Goal: Task Accomplishment & Management: Complete application form

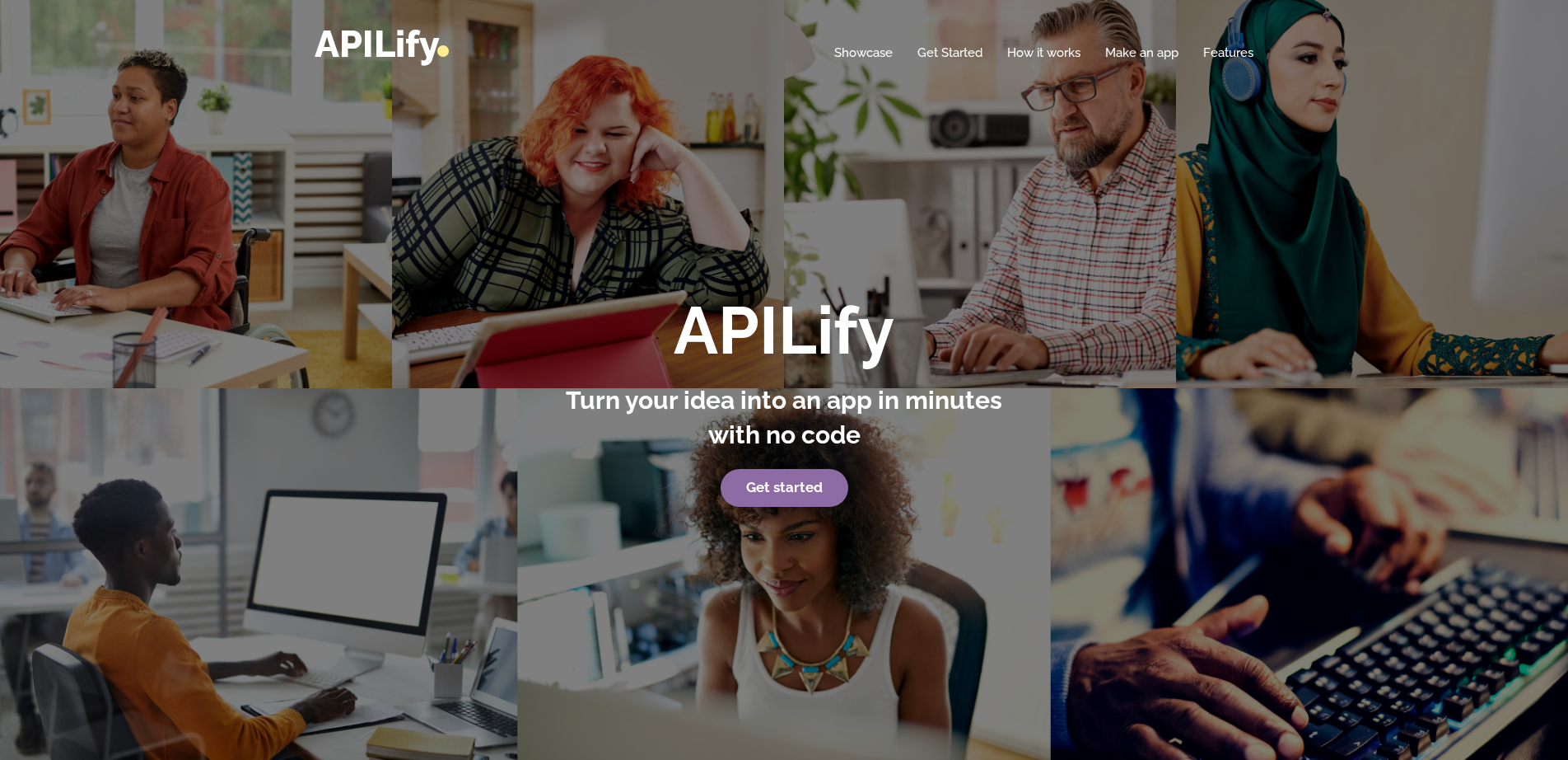
click at [799, 489] on strong "Get started" at bounding box center [784, 486] width 77 height 17
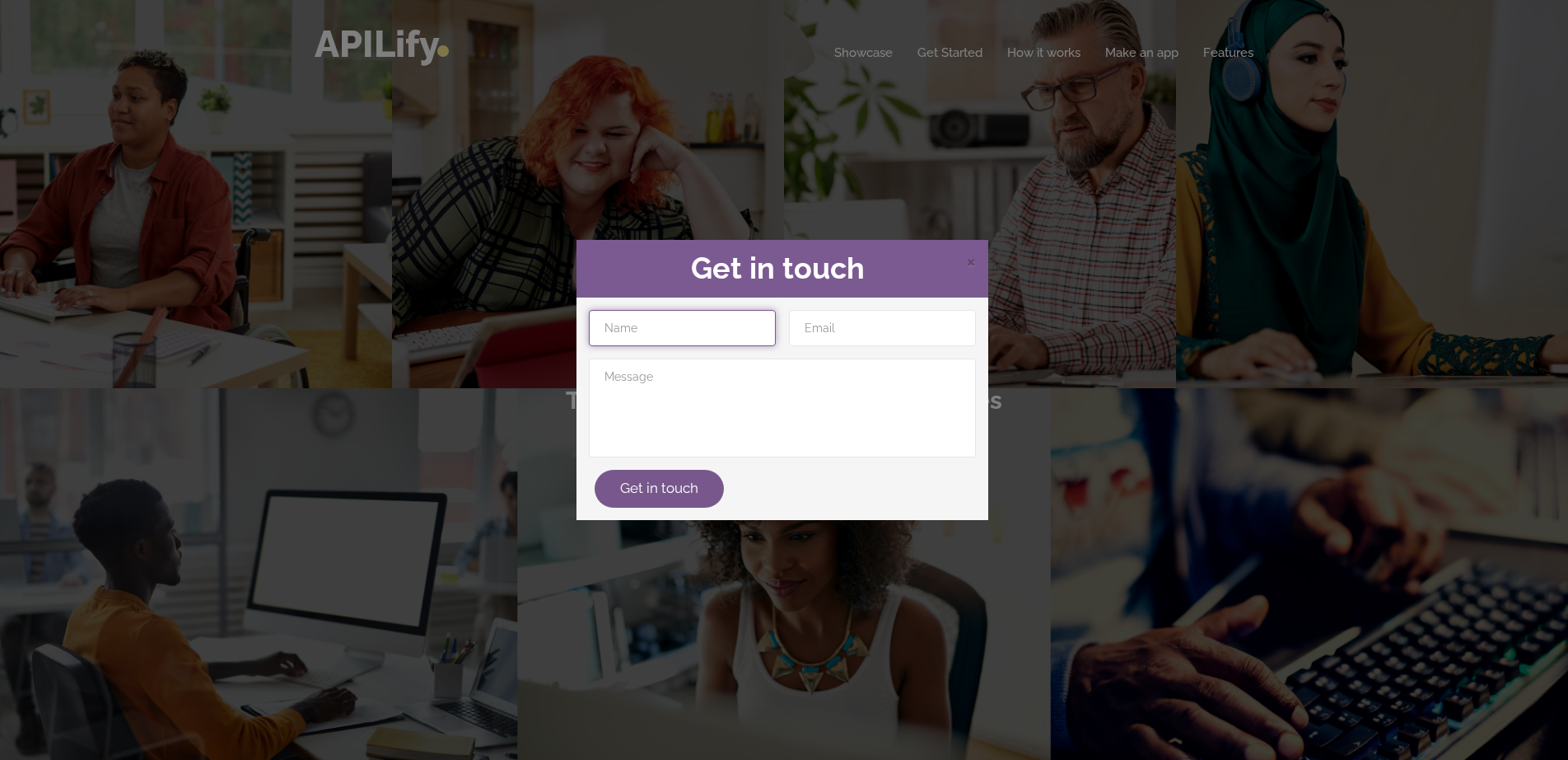
click at [728, 331] on input "text" at bounding box center [682, 327] width 187 height 36
type input "[PERSON_NAME]"
click at [857, 335] on input "email" at bounding box center [883, 327] width 187 height 36
type input "[EMAIL_ADDRESS][DOMAIN_NAME]"
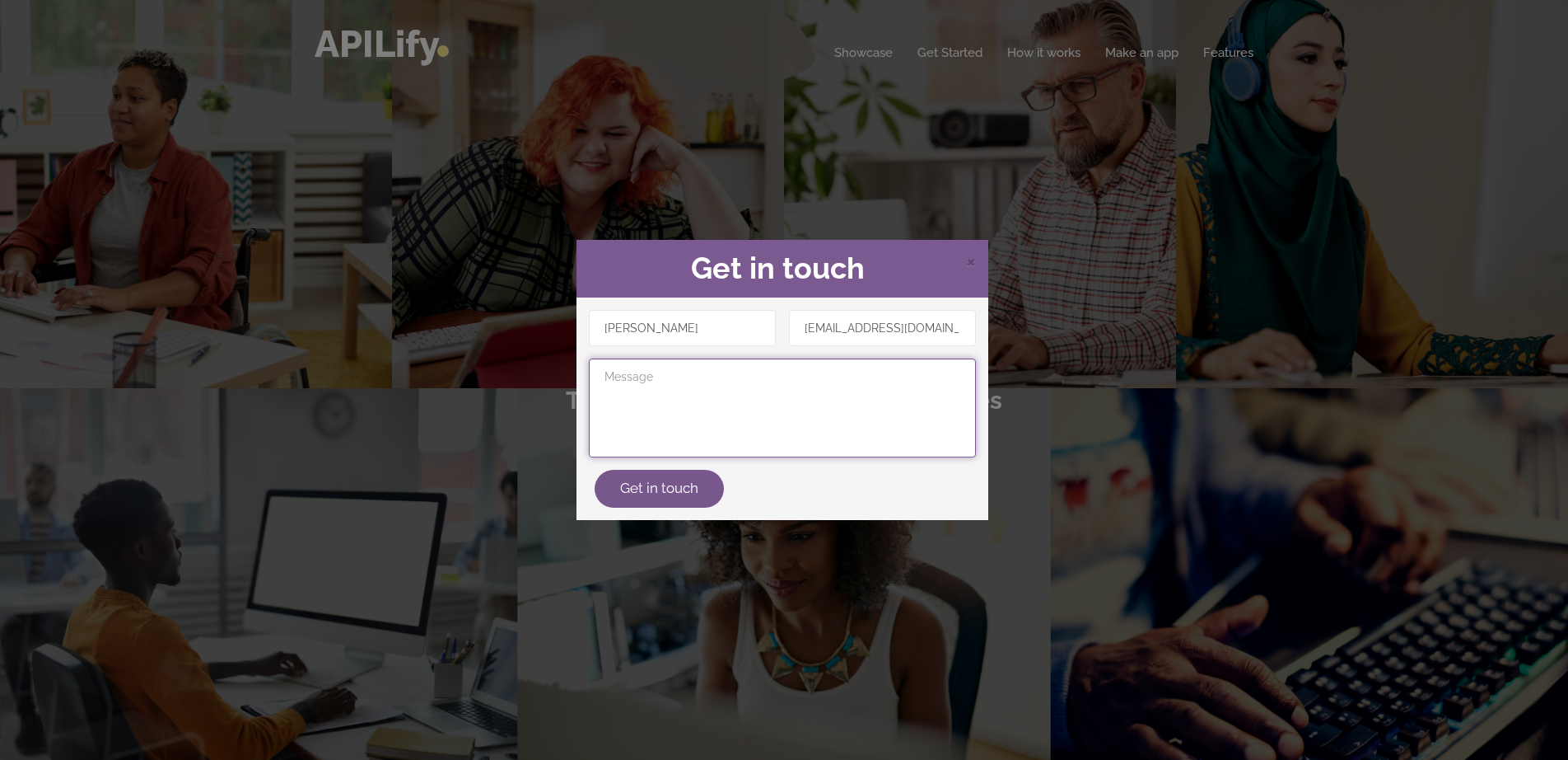
click at [708, 390] on textarea at bounding box center [783, 407] width 387 height 99
type textarea "want to build free apps for my fellow PNT Train Commuters"
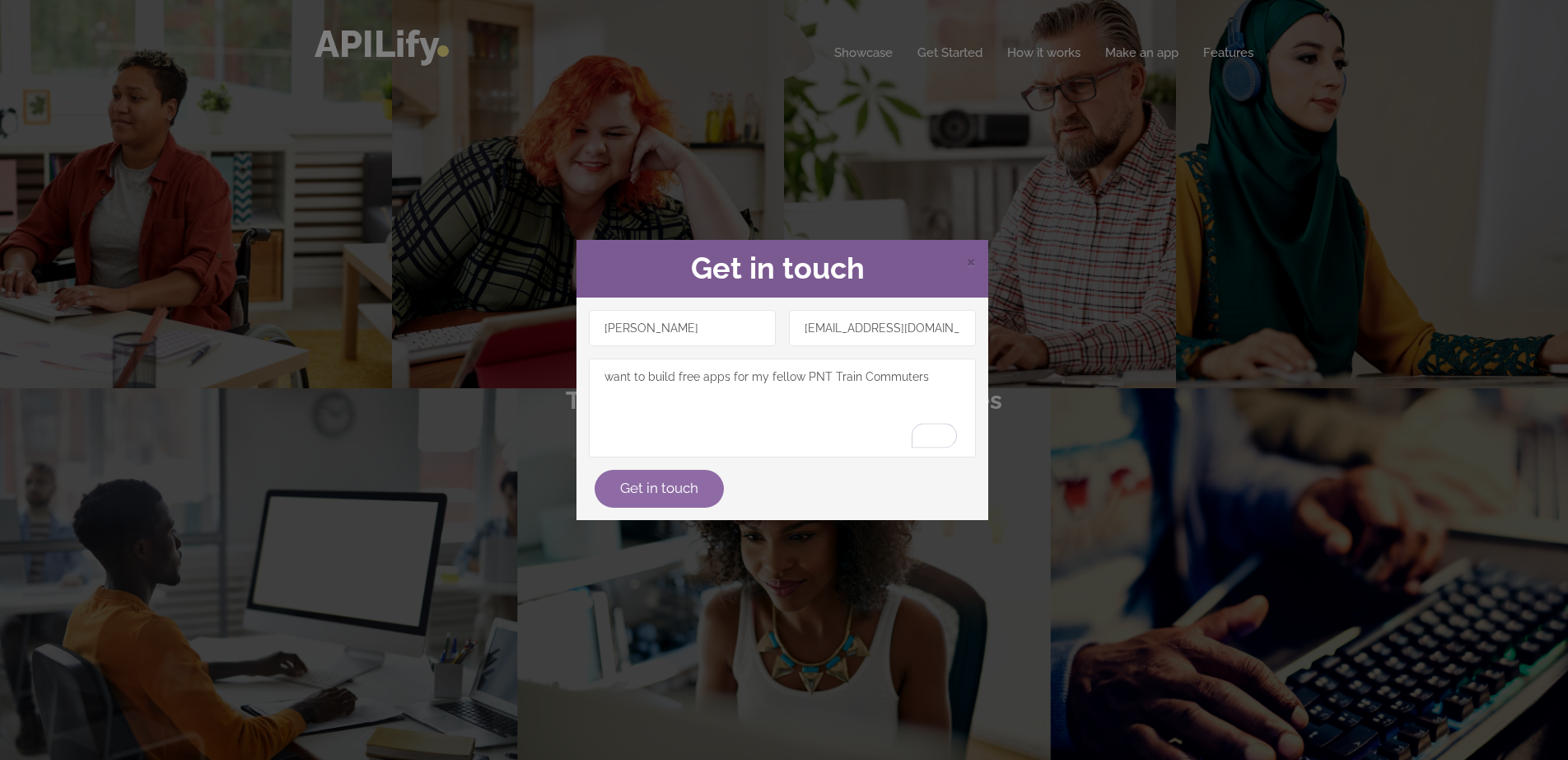
click at [690, 489] on button "Get in touch" at bounding box center [660, 488] width 130 height 38
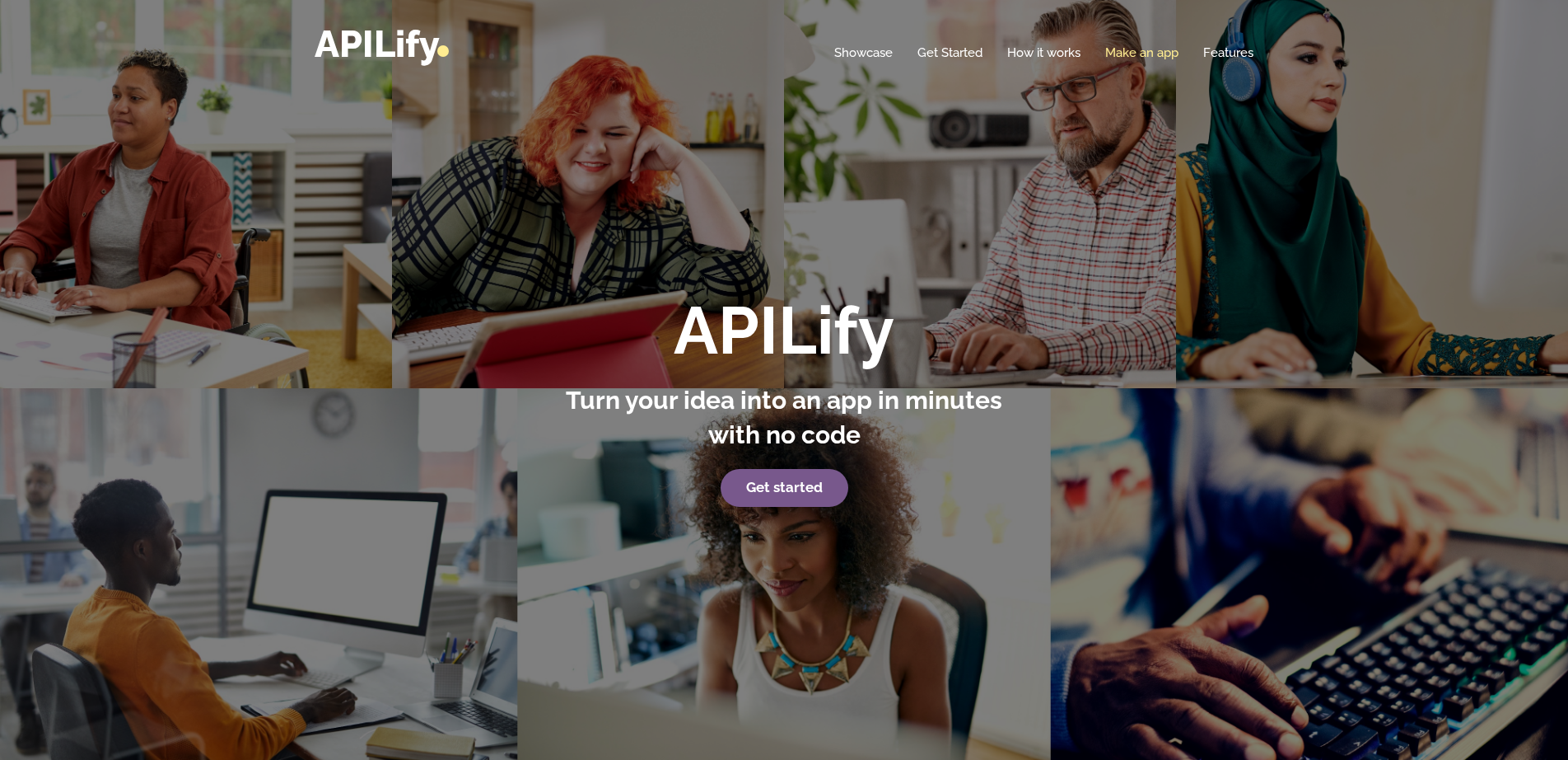
click at [1139, 45] on link "Make an app" at bounding box center [1142, 52] width 74 height 17
click at [818, 494] on strong "Get started" at bounding box center [784, 486] width 77 height 17
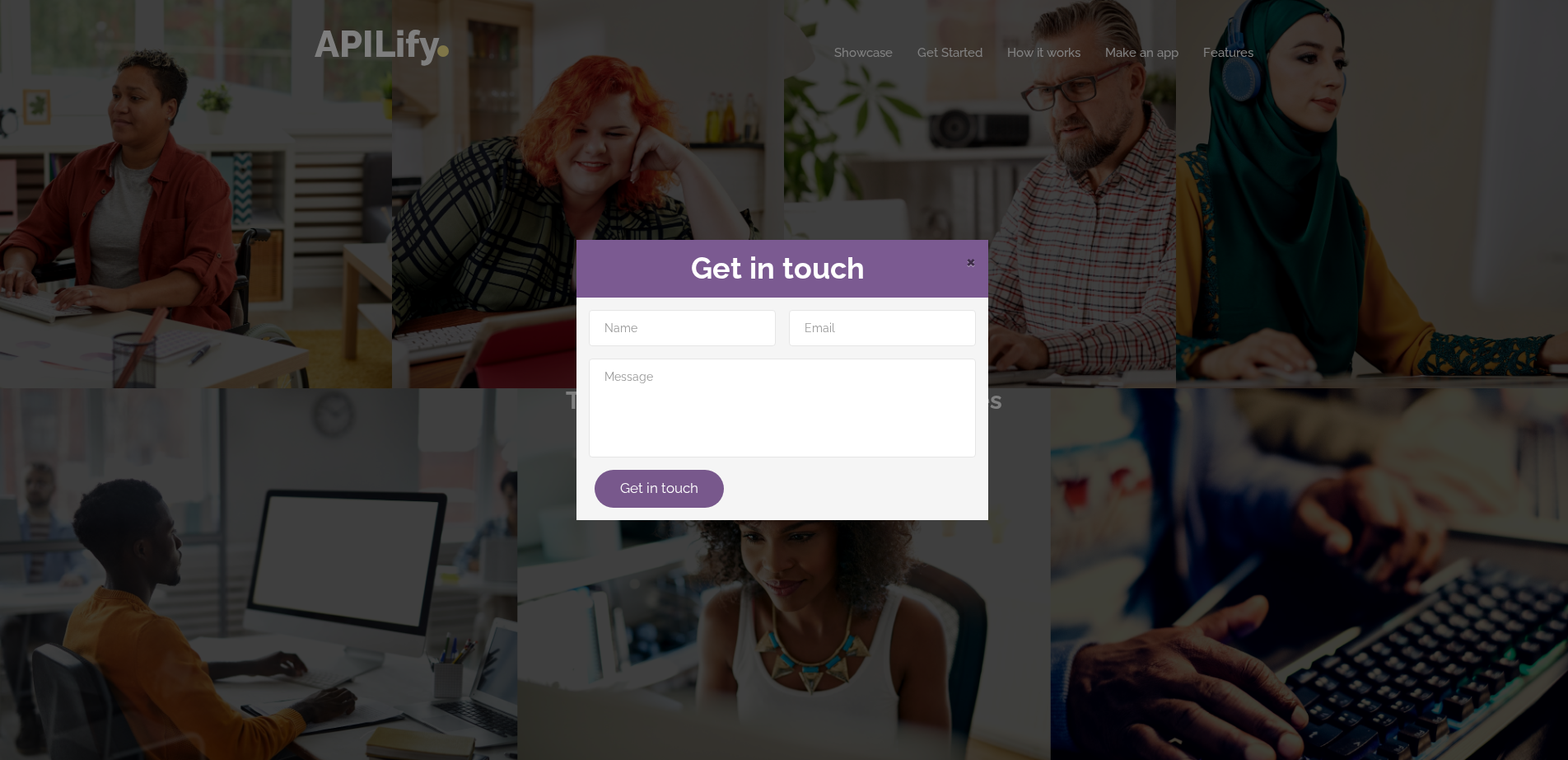
click at [970, 269] on span "×" at bounding box center [971, 260] width 10 height 25
